Goal: Task Accomplishment & Management: Manage account settings

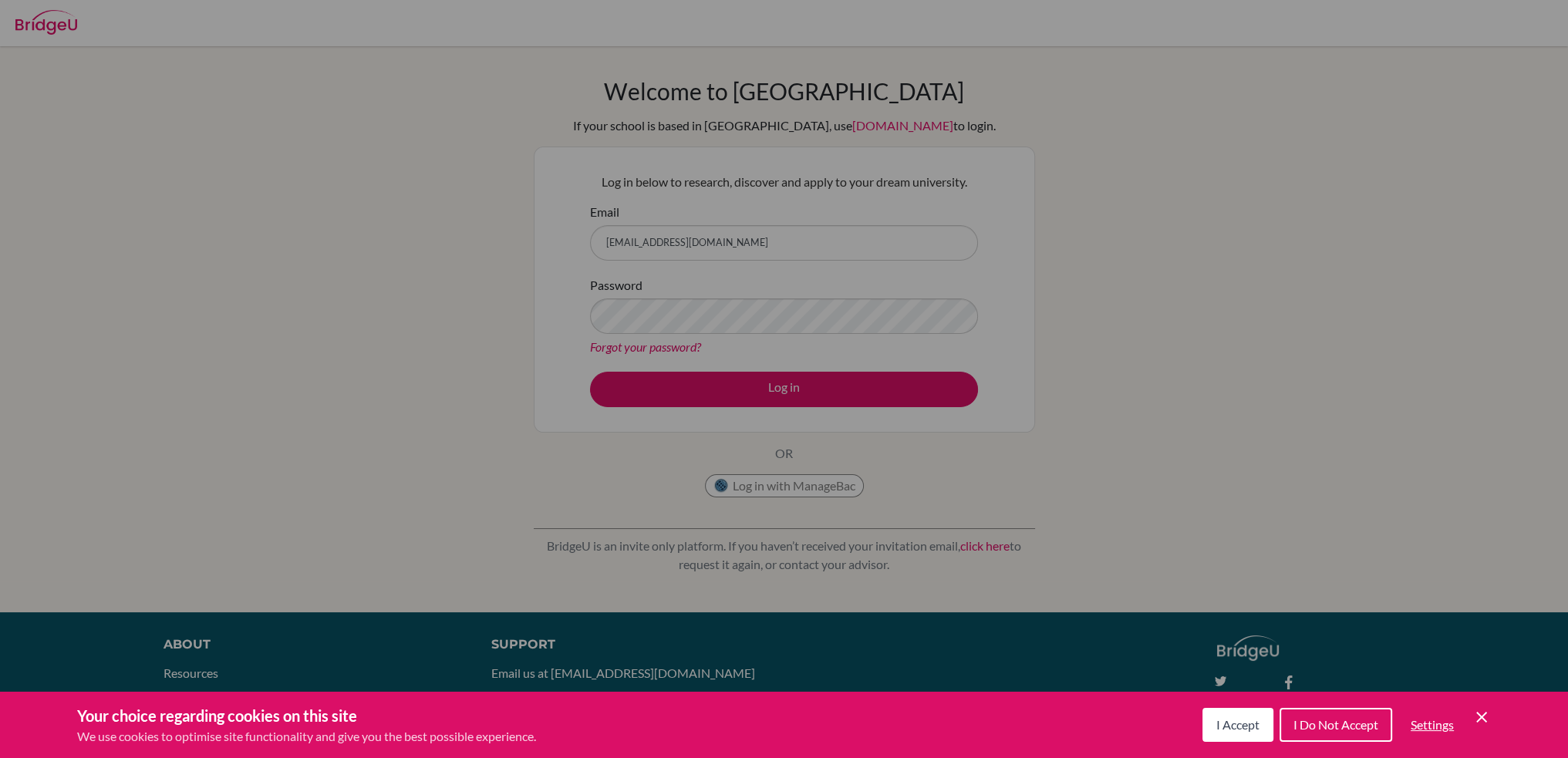
drag, startPoint x: 1250, startPoint y: 730, endPoint x: 993, endPoint y: 563, distance: 306.5
click at [1249, 730] on span "I Accept" at bounding box center [1238, 724] width 43 height 14
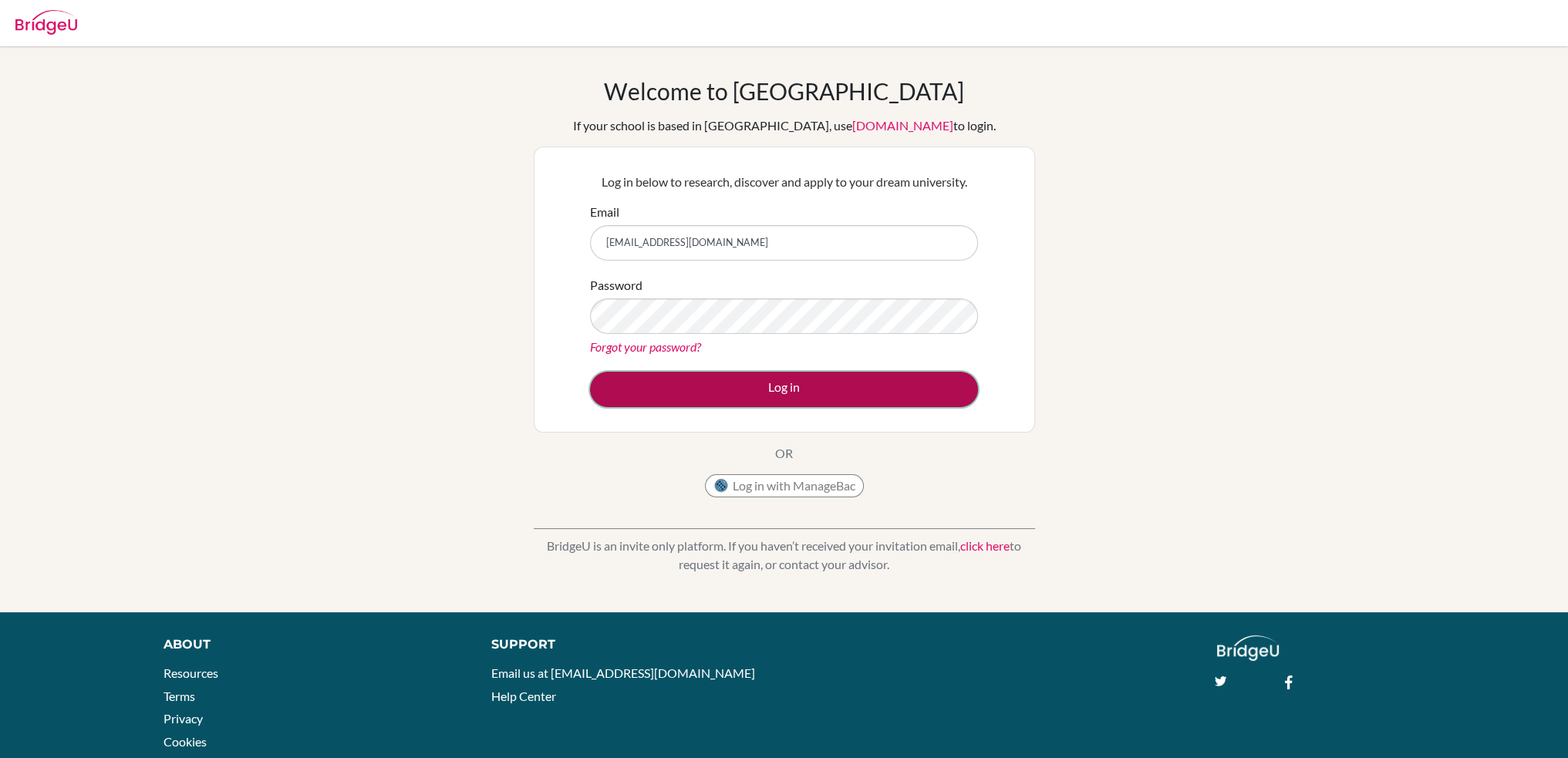
click at [770, 389] on button "Log in" at bounding box center [784, 389] width 388 height 35
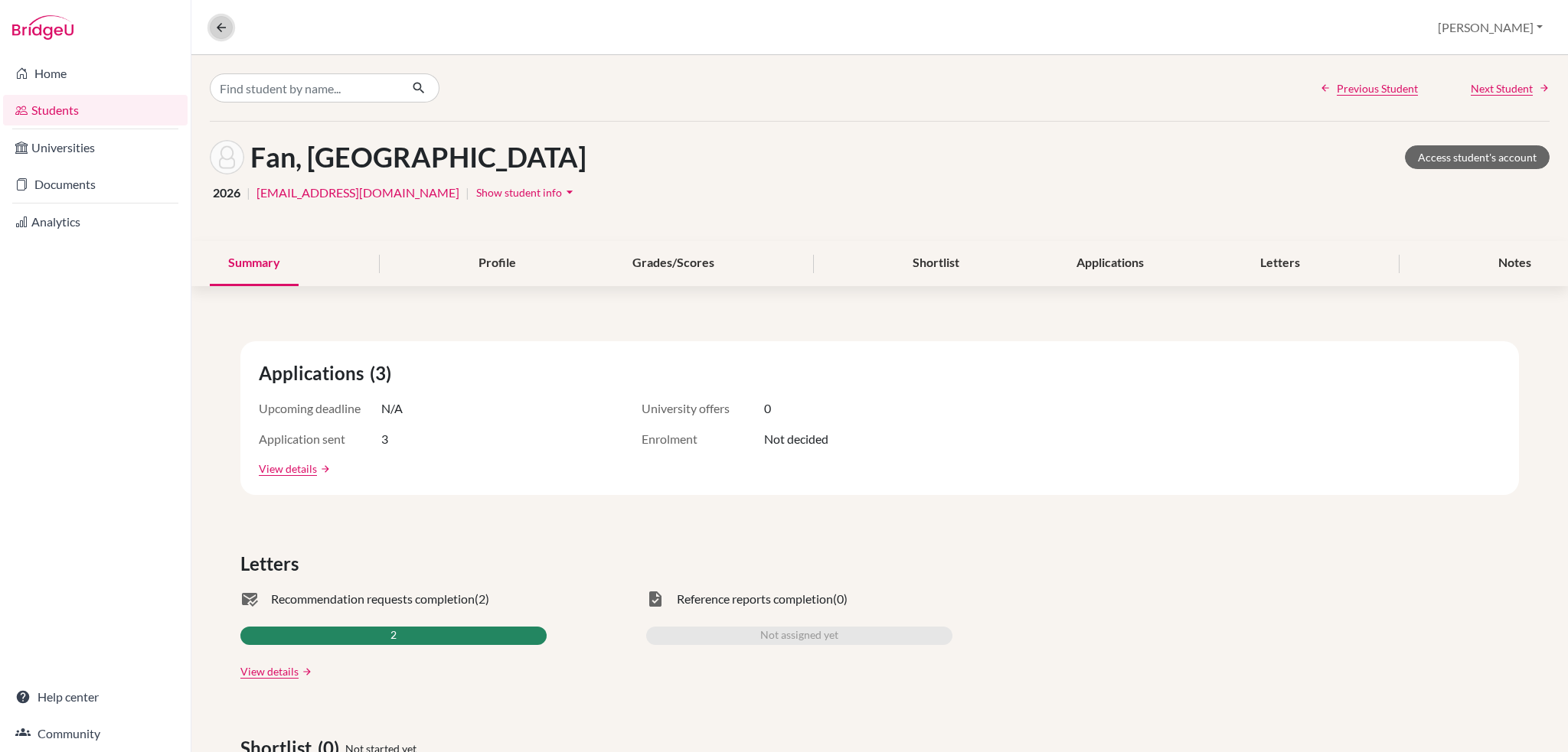
click at [225, 26] on icon at bounding box center [221, 27] width 14 height 14
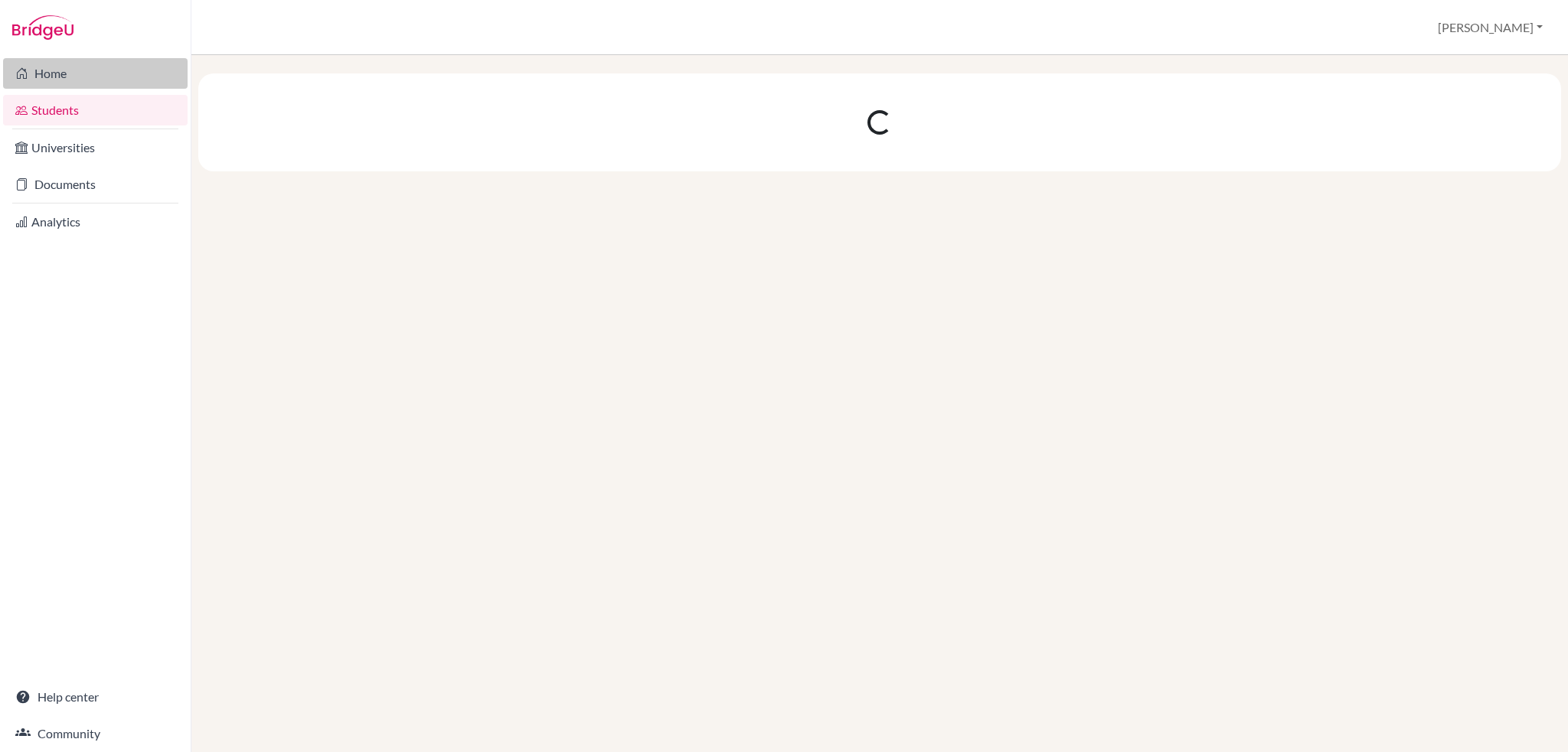
click at [48, 76] on link "Home" at bounding box center [95, 73] width 184 height 30
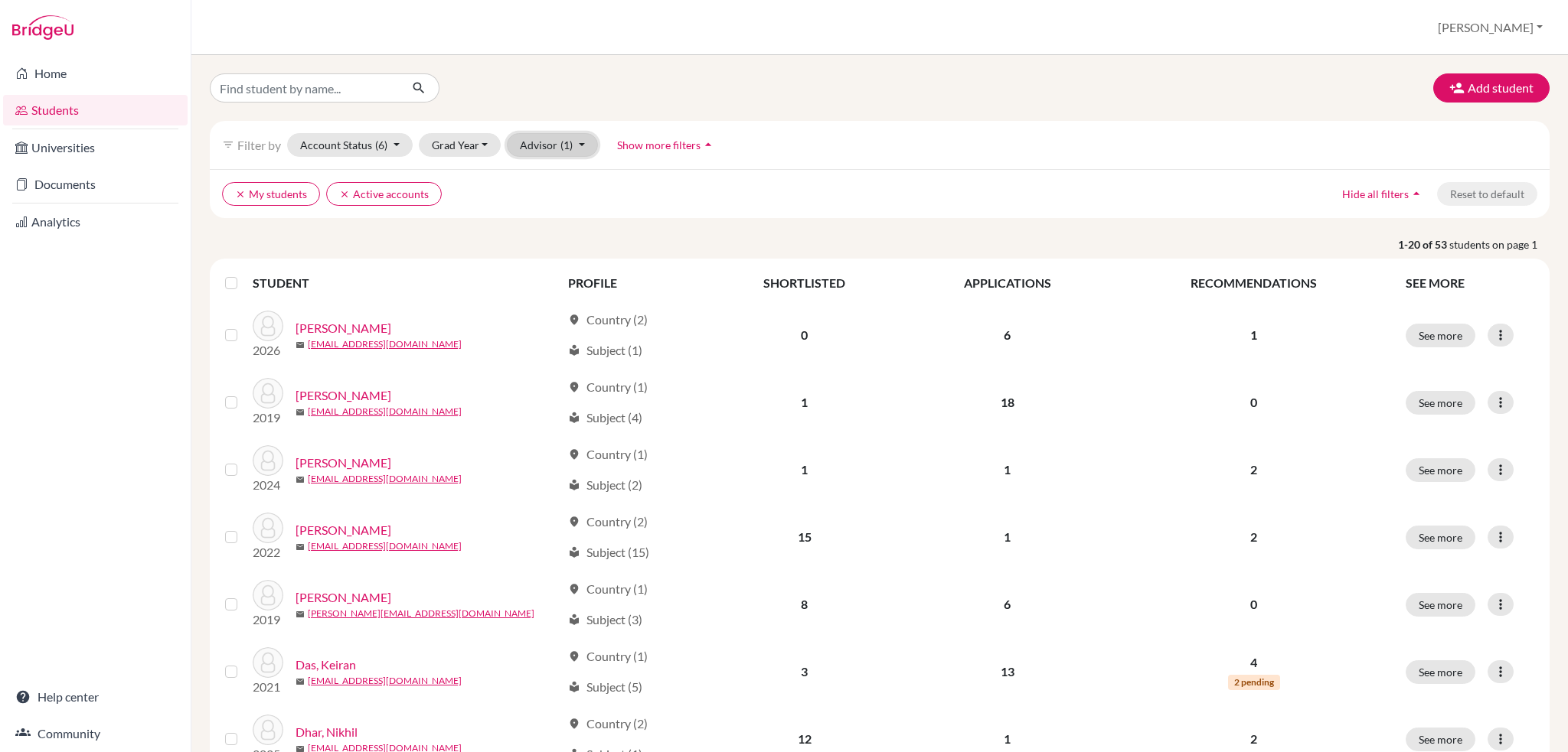
click at [546, 143] on button "Advisor (1)" at bounding box center [552, 145] width 91 height 24
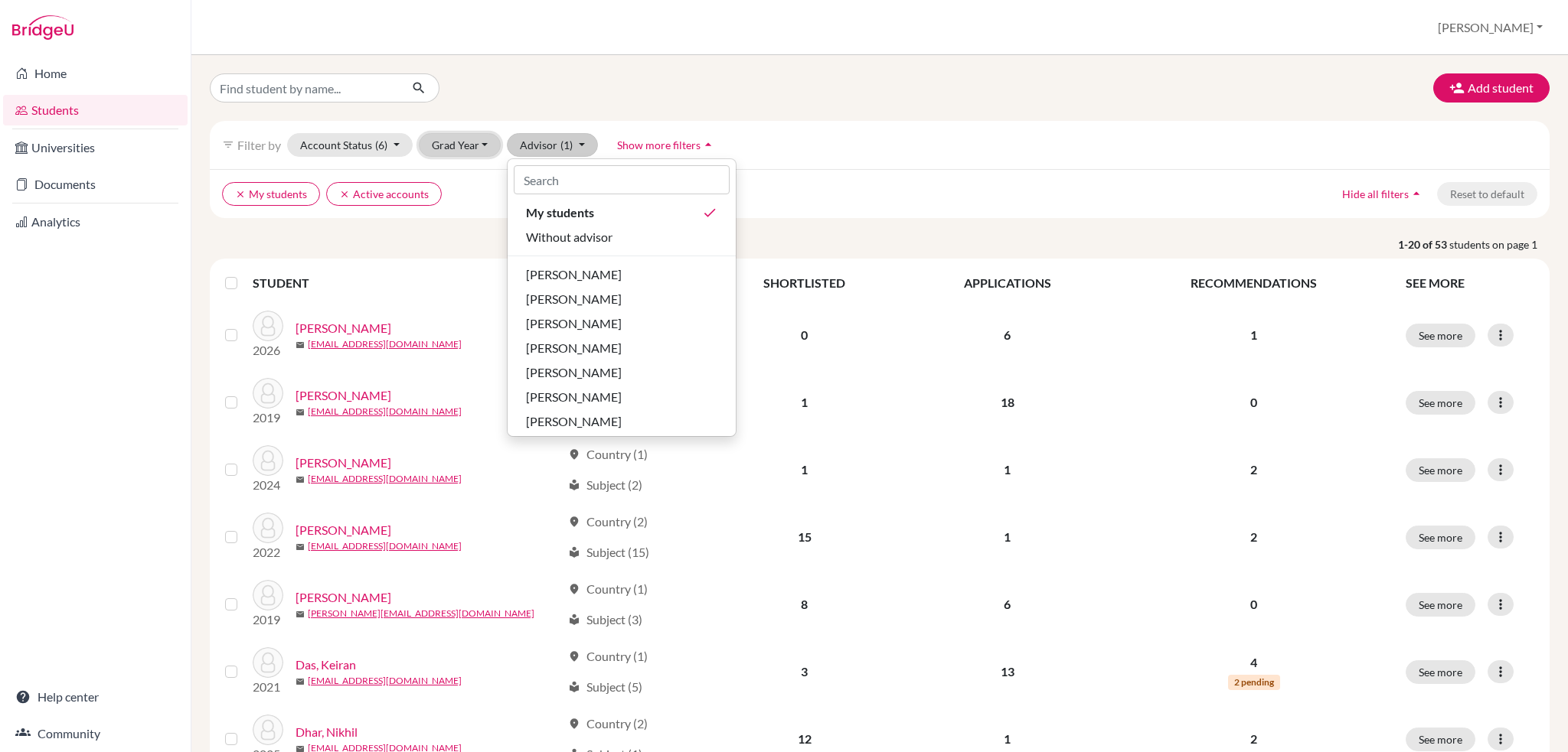
click at [460, 140] on button "Grad Year" at bounding box center [460, 145] width 83 height 24
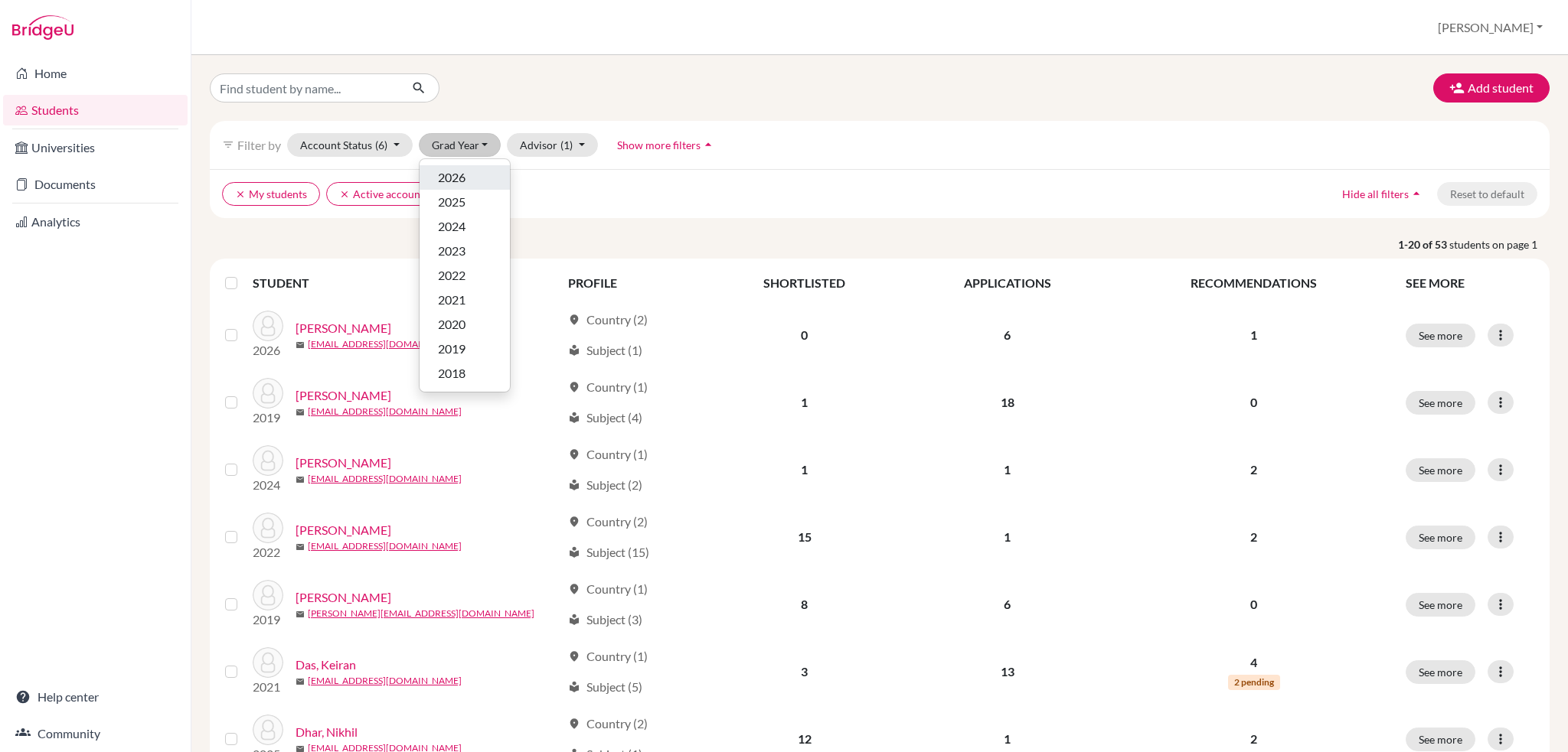
click at [464, 176] on span "2026" at bounding box center [452, 177] width 28 height 18
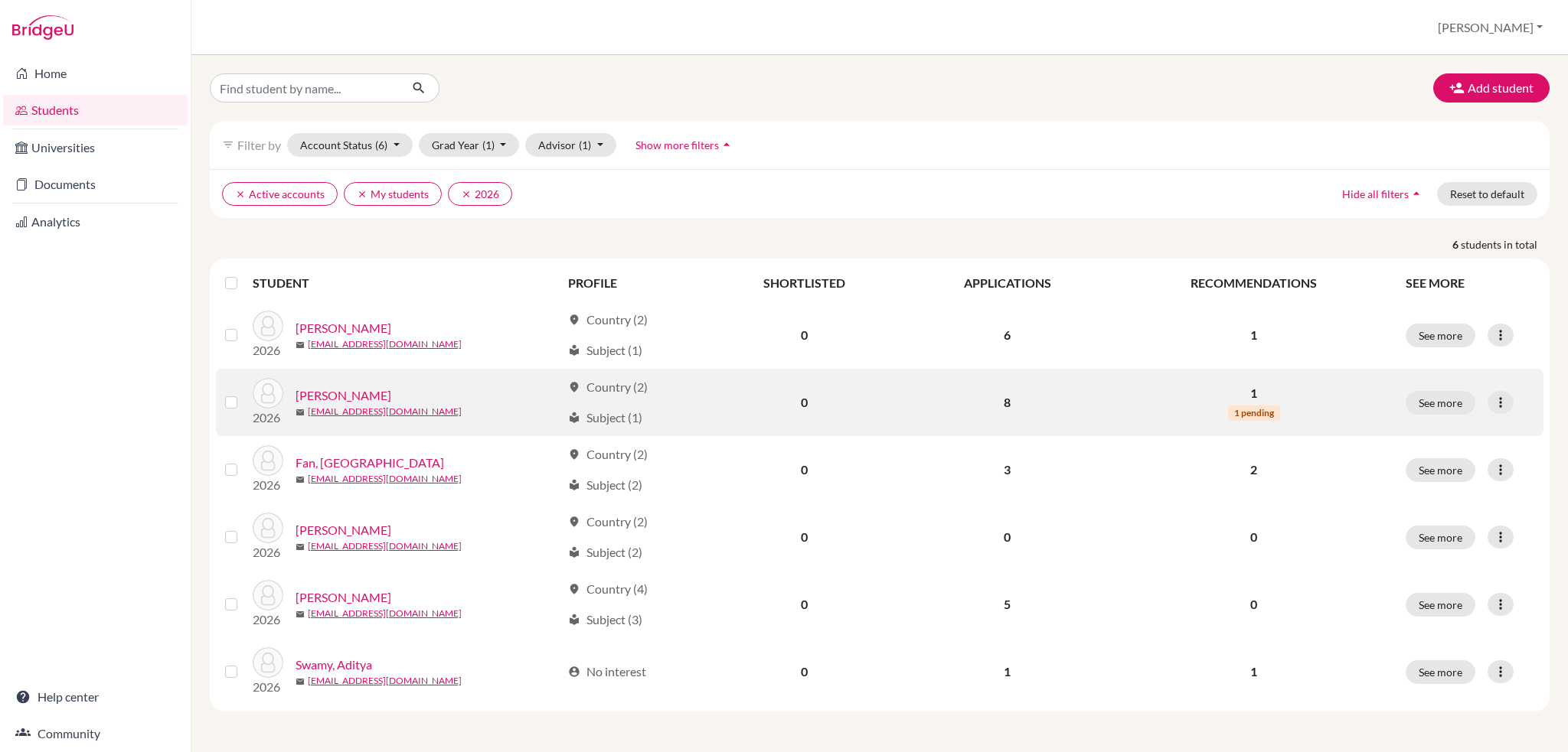
click at [331, 394] on link "[PERSON_NAME]" at bounding box center [343, 396] width 96 height 18
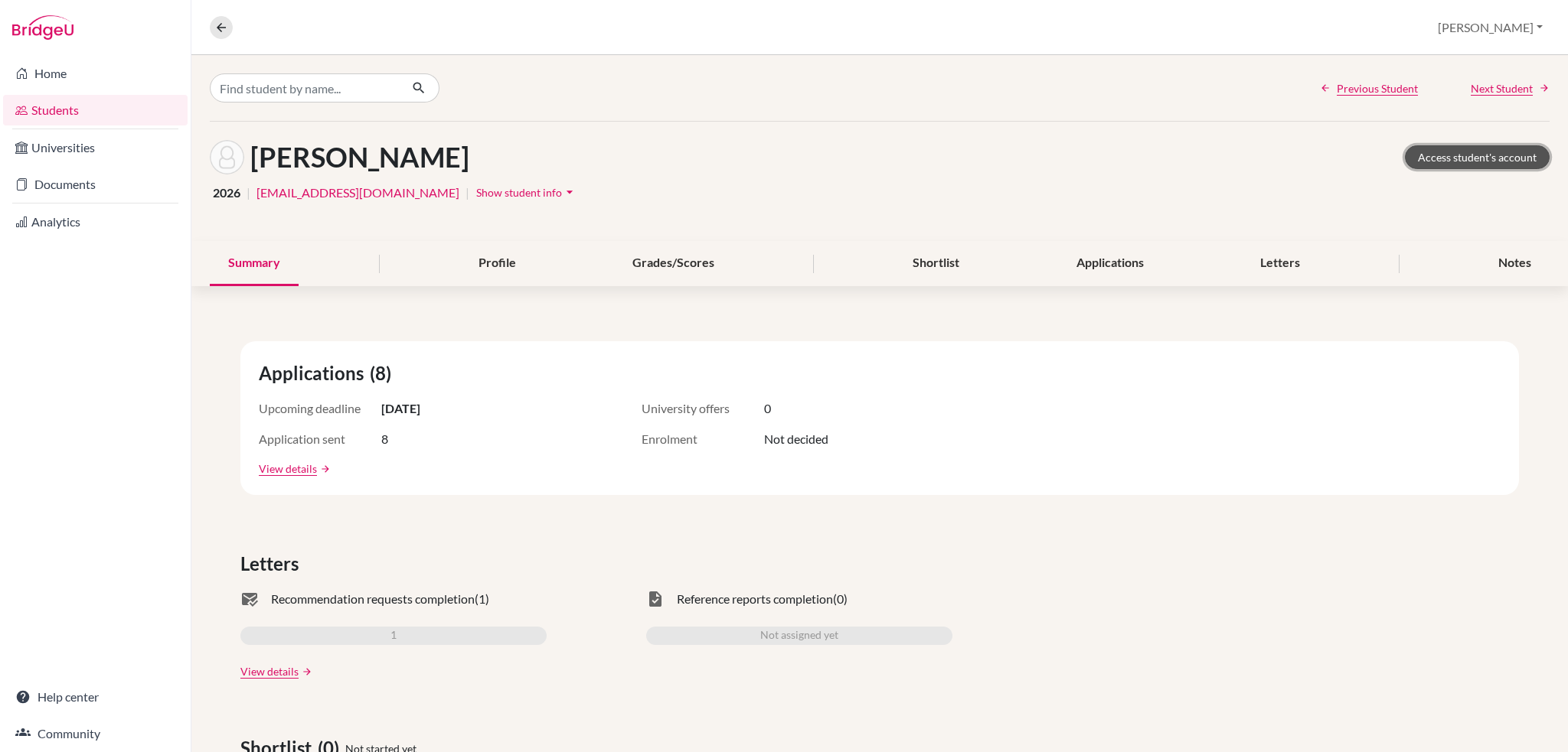
click at [1432, 158] on link "Access student's account" at bounding box center [1477, 157] width 144 height 24
click at [220, 25] on icon at bounding box center [221, 27] width 14 height 14
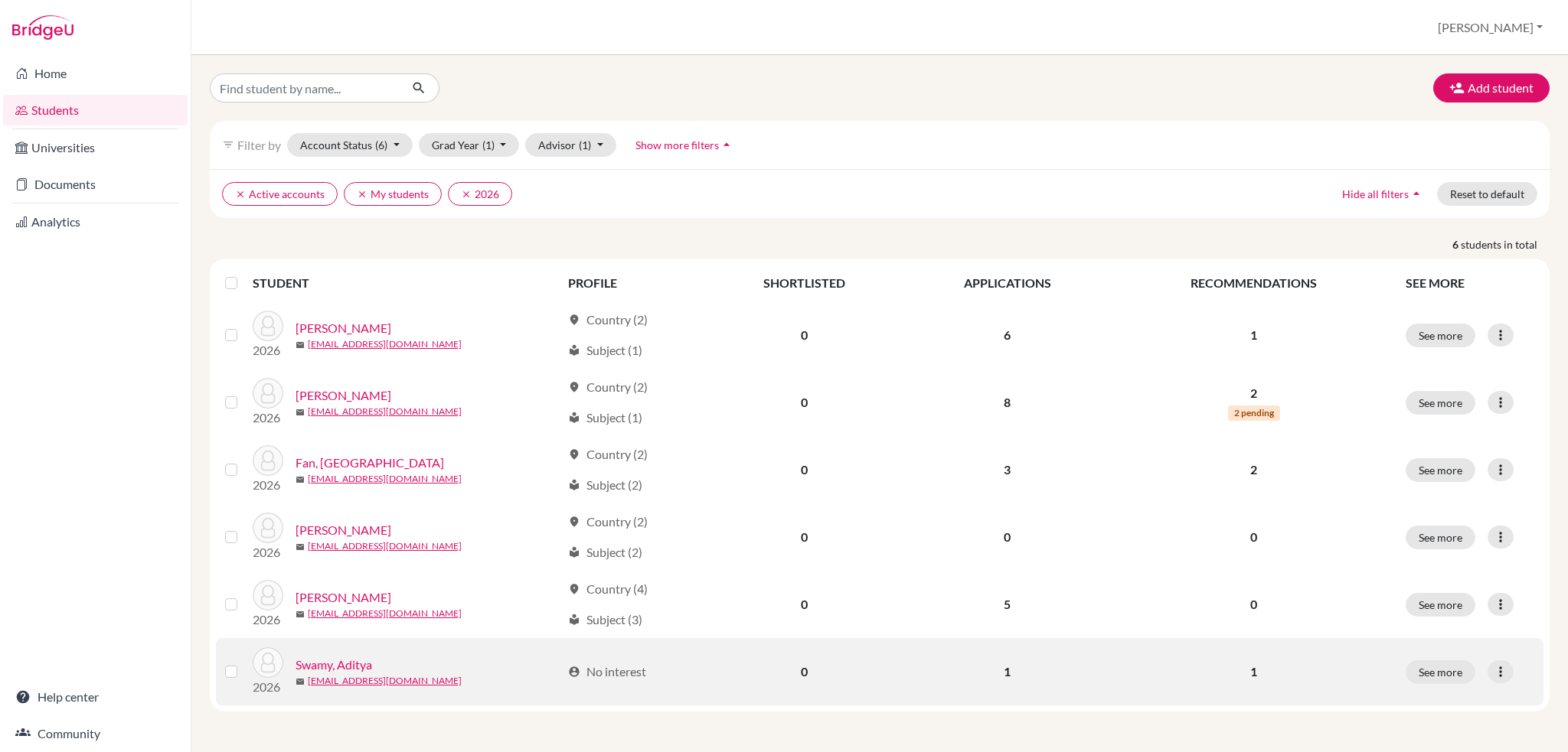
click at [358, 662] on link "Swamy, Aditya" at bounding box center [334, 664] width 77 height 18
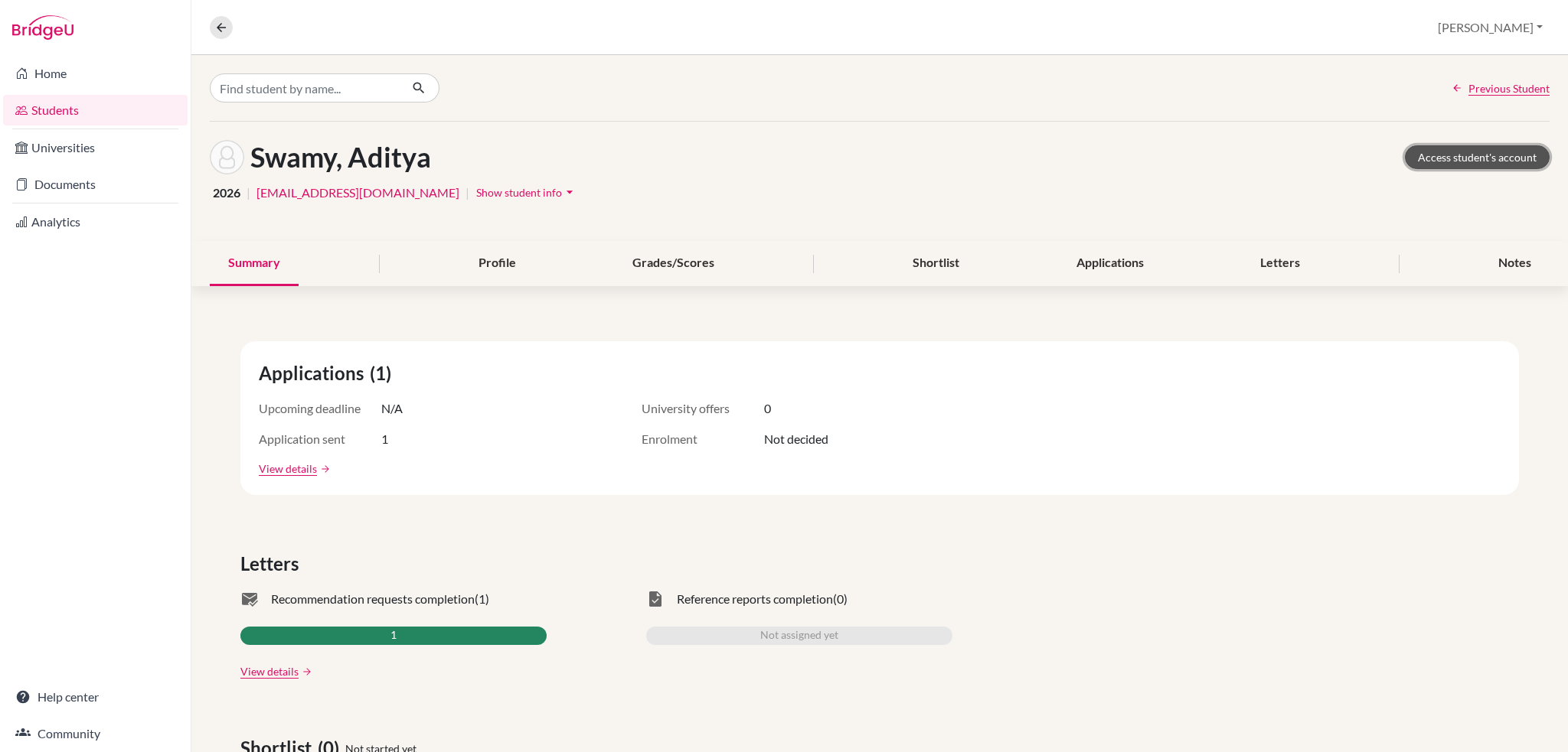
click at [1477, 153] on link "Access student's account" at bounding box center [1477, 157] width 144 height 24
click at [218, 26] on icon at bounding box center [221, 27] width 14 height 14
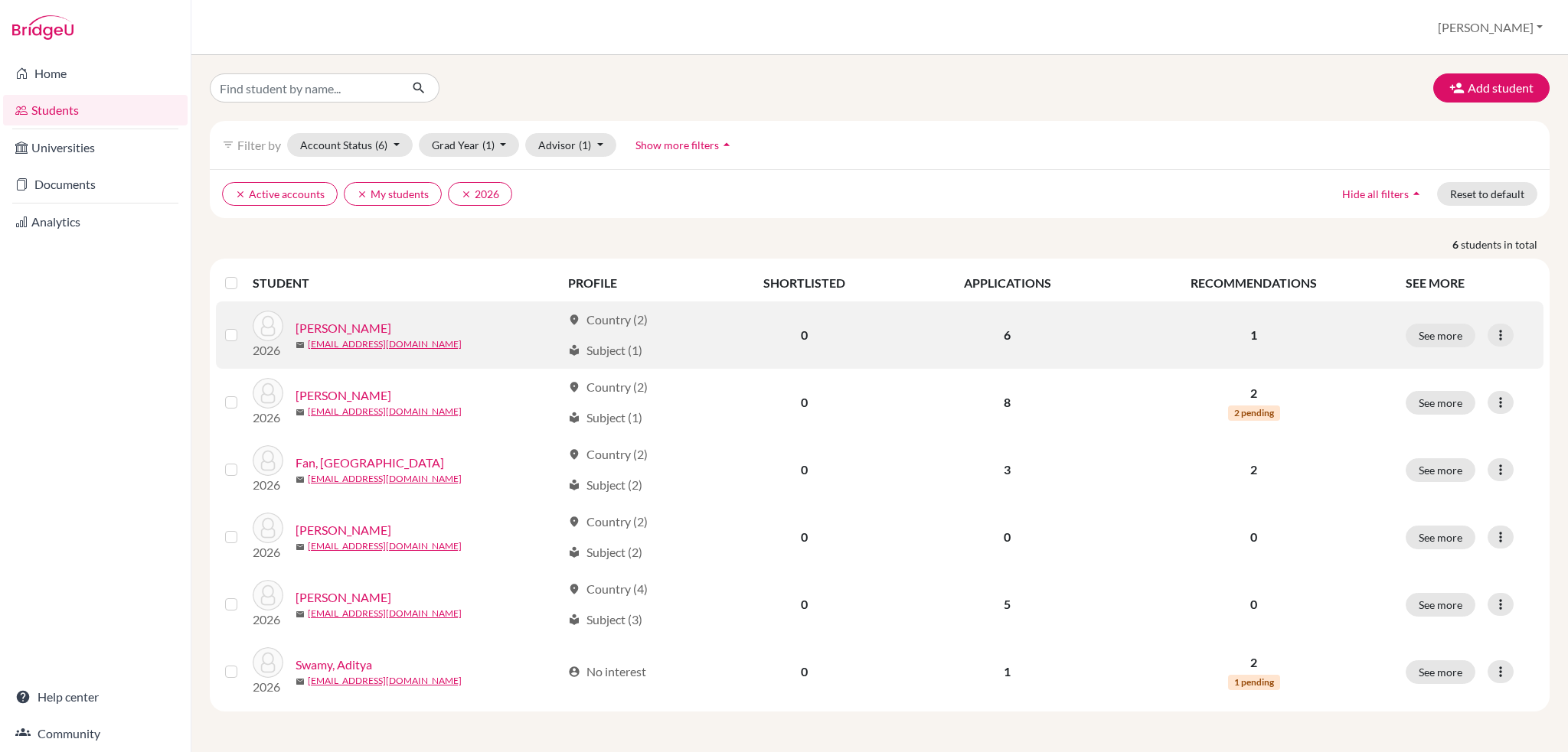
click at [357, 327] on link "[PERSON_NAME]" at bounding box center [343, 328] width 96 height 18
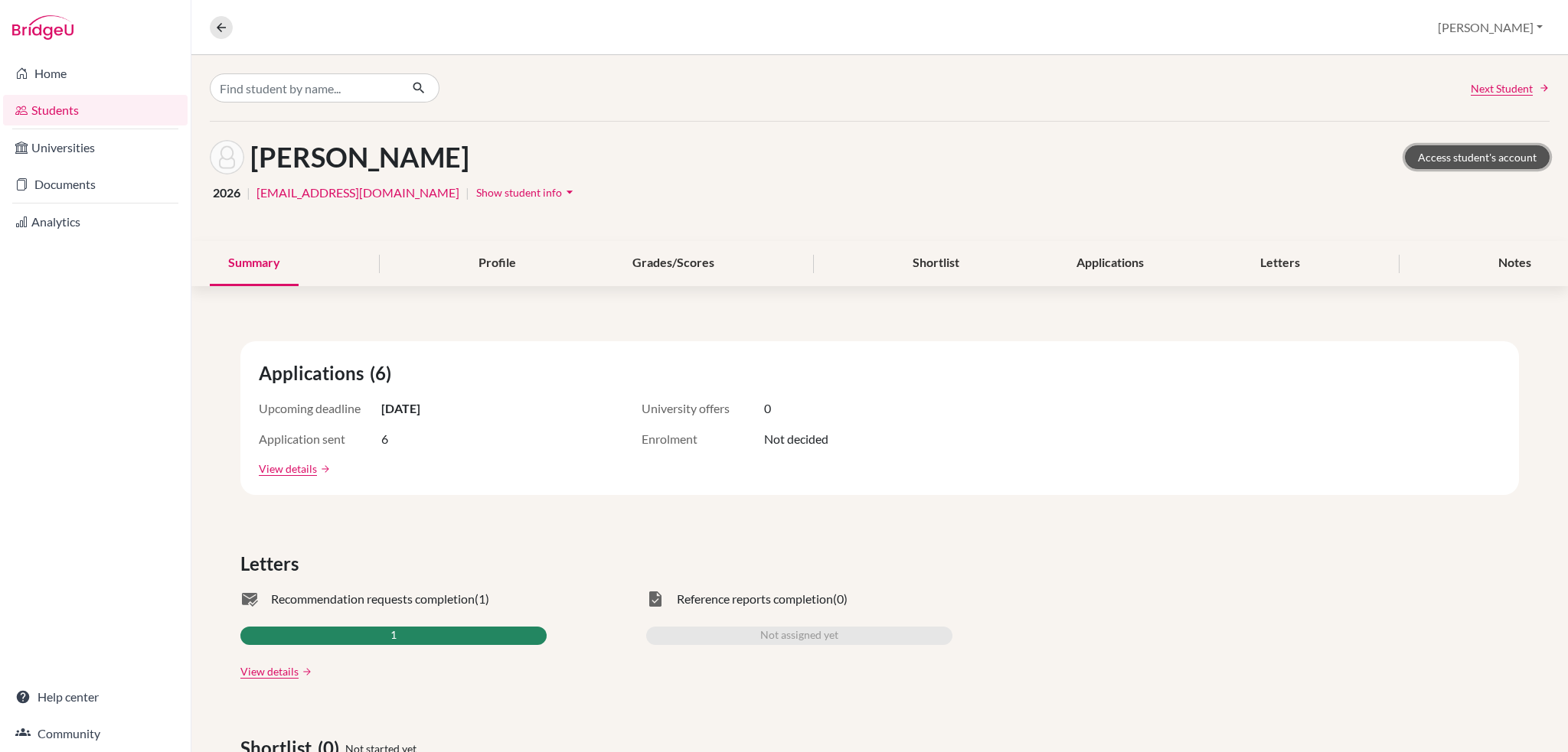
click at [1438, 156] on link "Access student's account" at bounding box center [1477, 157] width 144 height 24
